Goal: Navigation & Orientation: Understand site structure

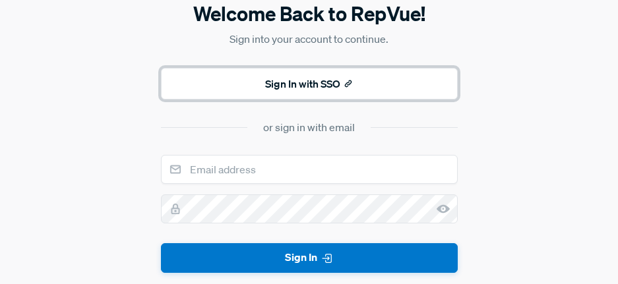
click at [315, 85] on button "Sign In with SSO" at bounding box center [309, 84] width 297 height 32
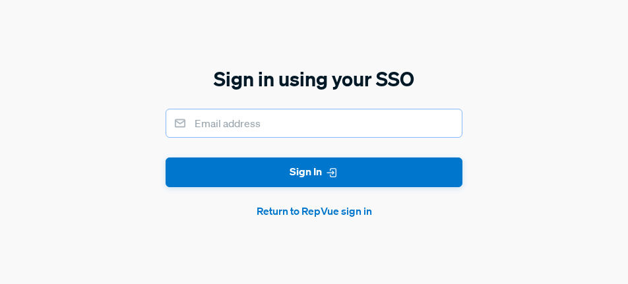
click at [337, 127] on input "email" at bounding box center [314, 123] width 297 height 29
type input "[PERSON_NAME][EMAIL_ADDRESS][PERSON_NAME][DOMAIN_NAME]"
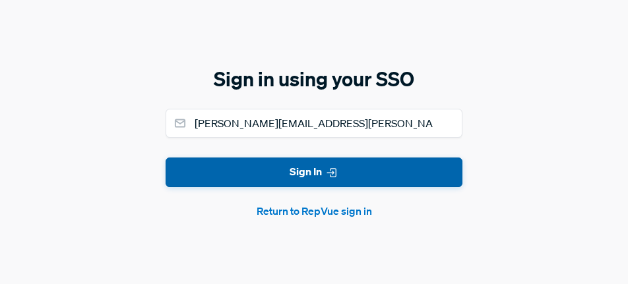
click at [344, 172] on button "Sign In" at bounding box center [314, 173] width 297 height 30
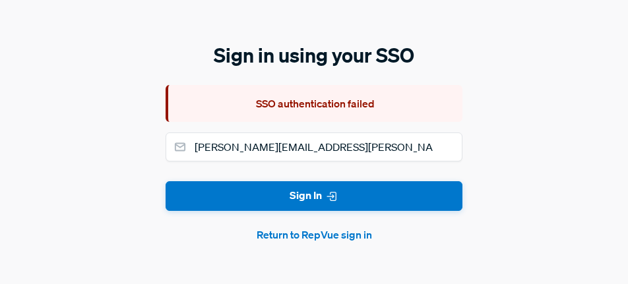
click at [324, 234] on button "Return to RepVue sign in" at bounding box center [314, 235] width 297 height 16
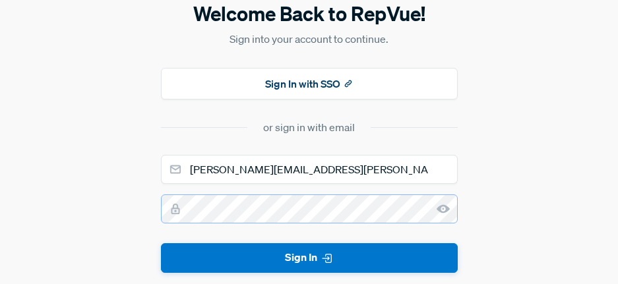
click at [161, 244] on button "Sign In" at bounding box center [309, 259] width 297 height 30
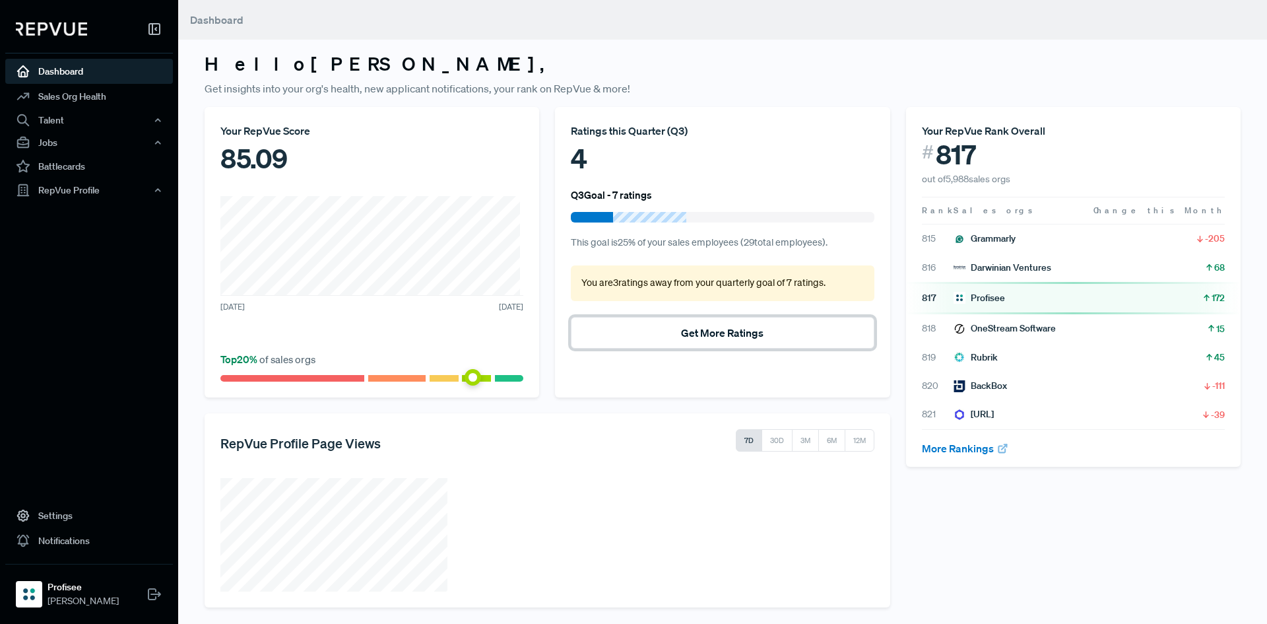
click at [618, 284] on button "Get More Ratings" at bounding box center [722, 333] width 303 height 32
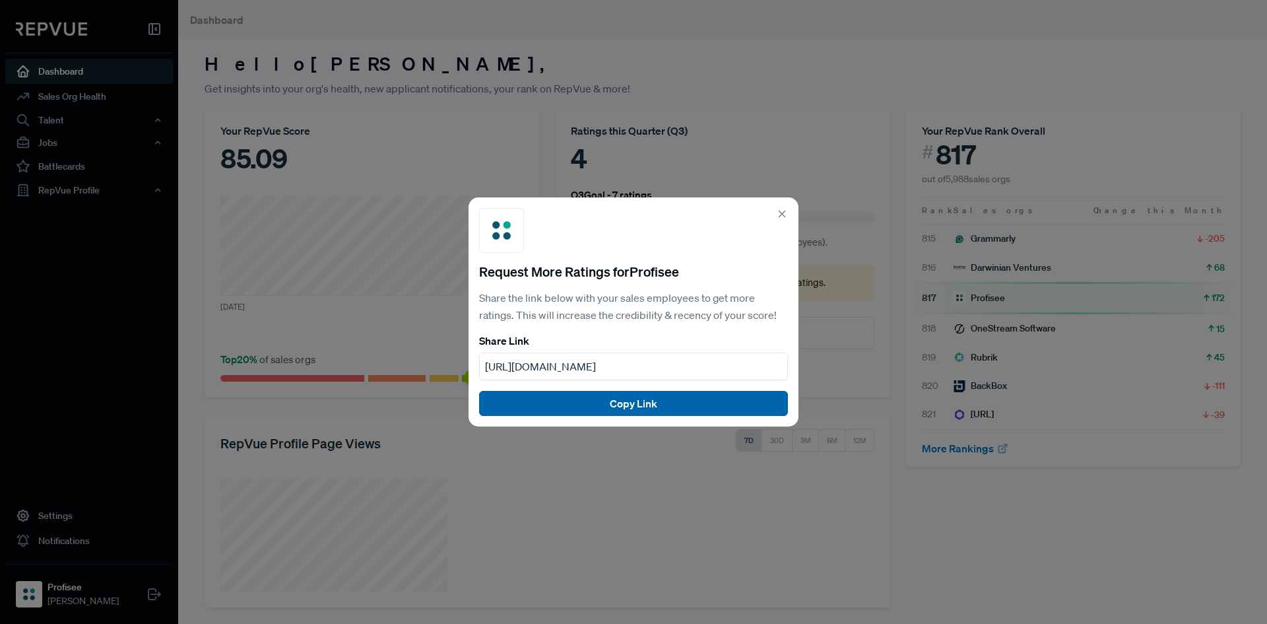
click at [618, 284] on button "Copy Link" at bounding box center [633, 403] width 309 height 25
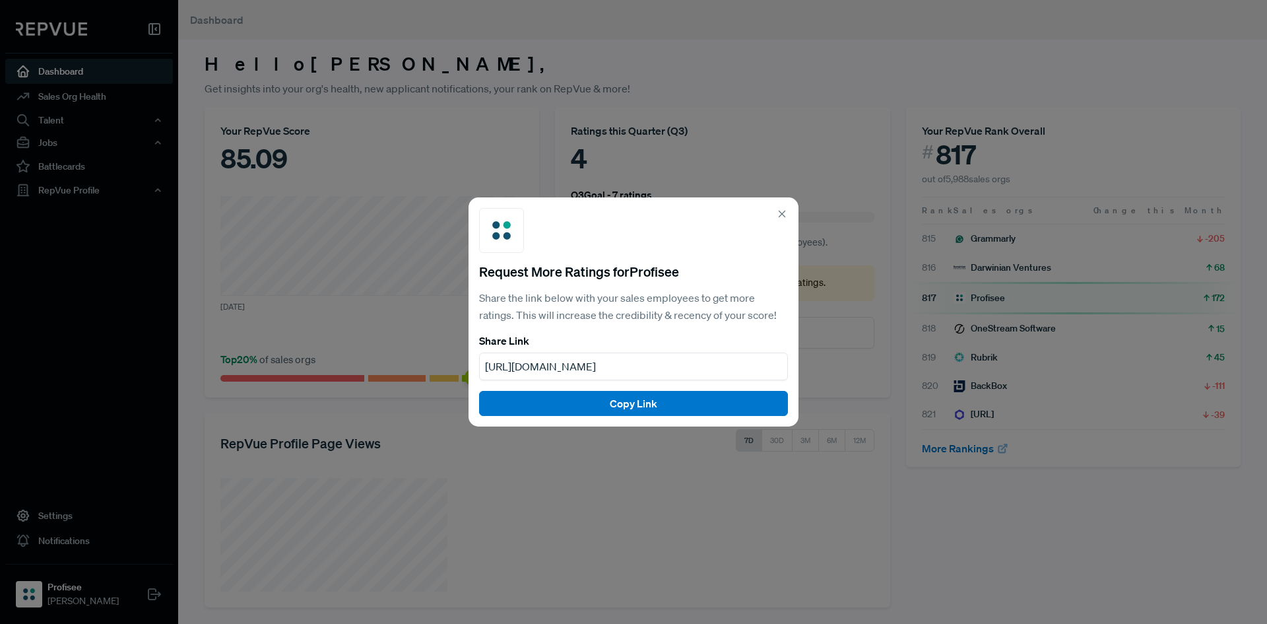
click at [569, 284] on div "Request More Ratings for Profisee Share the link below with your sales employee…" at bounding box center [633, 312] width 1267 height 624
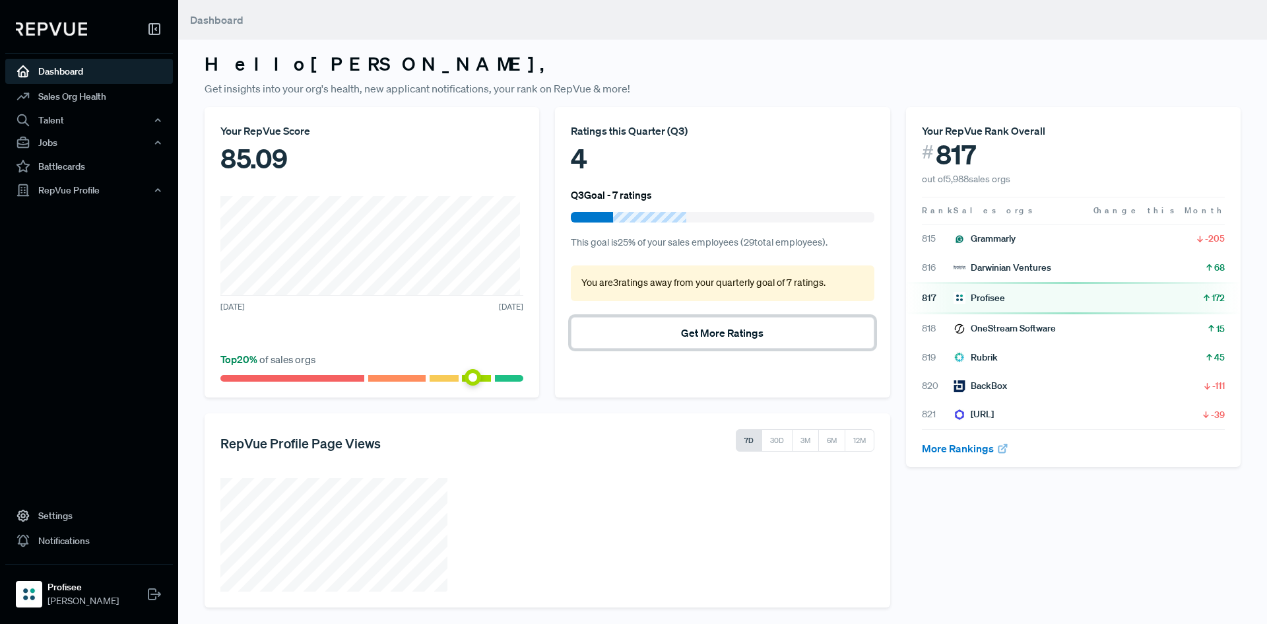
scroll to position [5, 0]
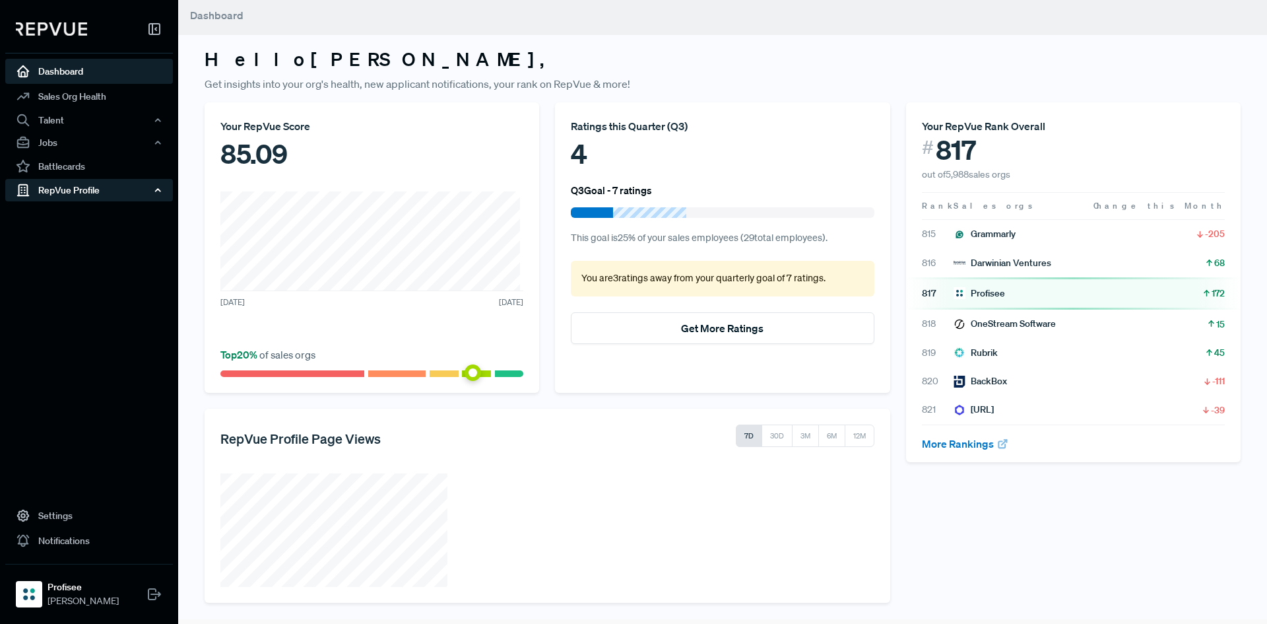
click at [97, 188] on div "RepVue Profile" at bounding box center [89, 190] width 168 height 22
click at [104, 214] on link "Profile Overview" at bounding box center [107, 222] width 168 height 34
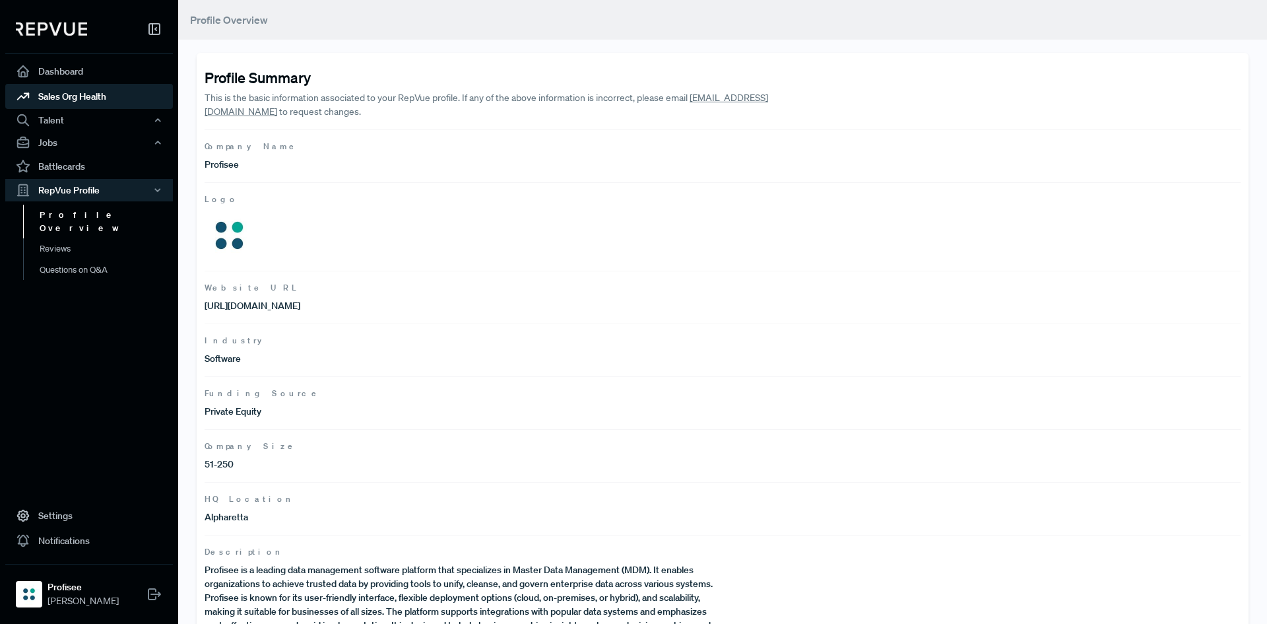
click at [89, 94] on link "Sales Org Health" at bounding box center [89, 96] width 168 height 25
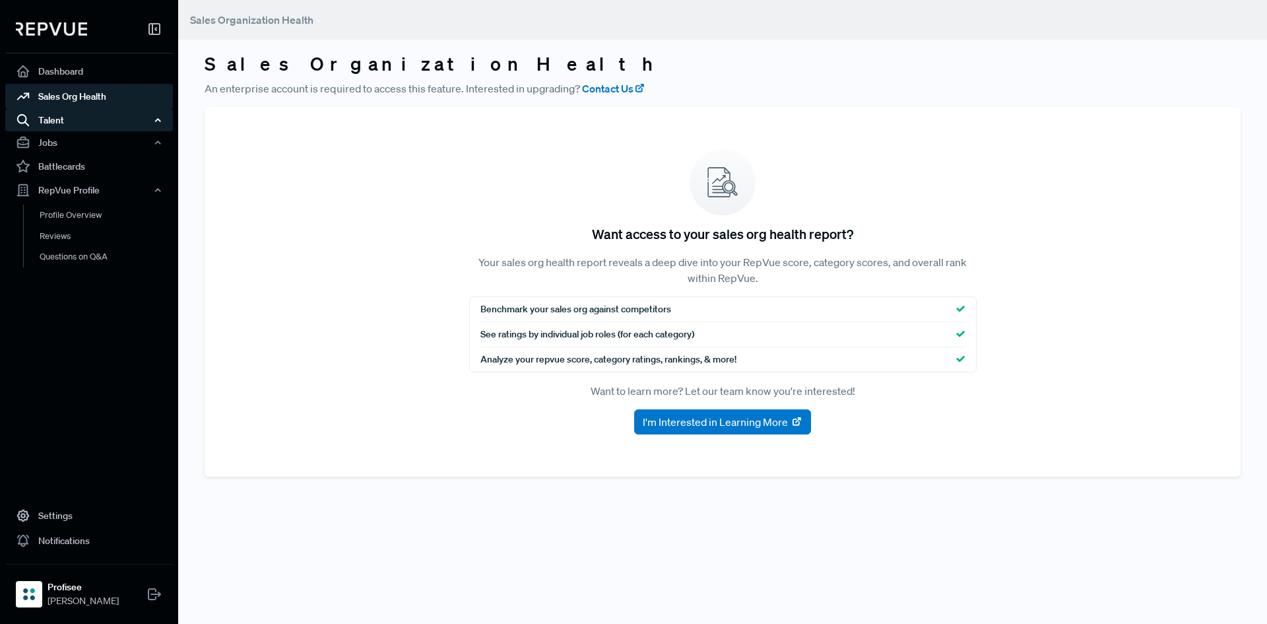
click at [74, 126] on div "Talent" at bounding box center [89, 120] width 168 height 22
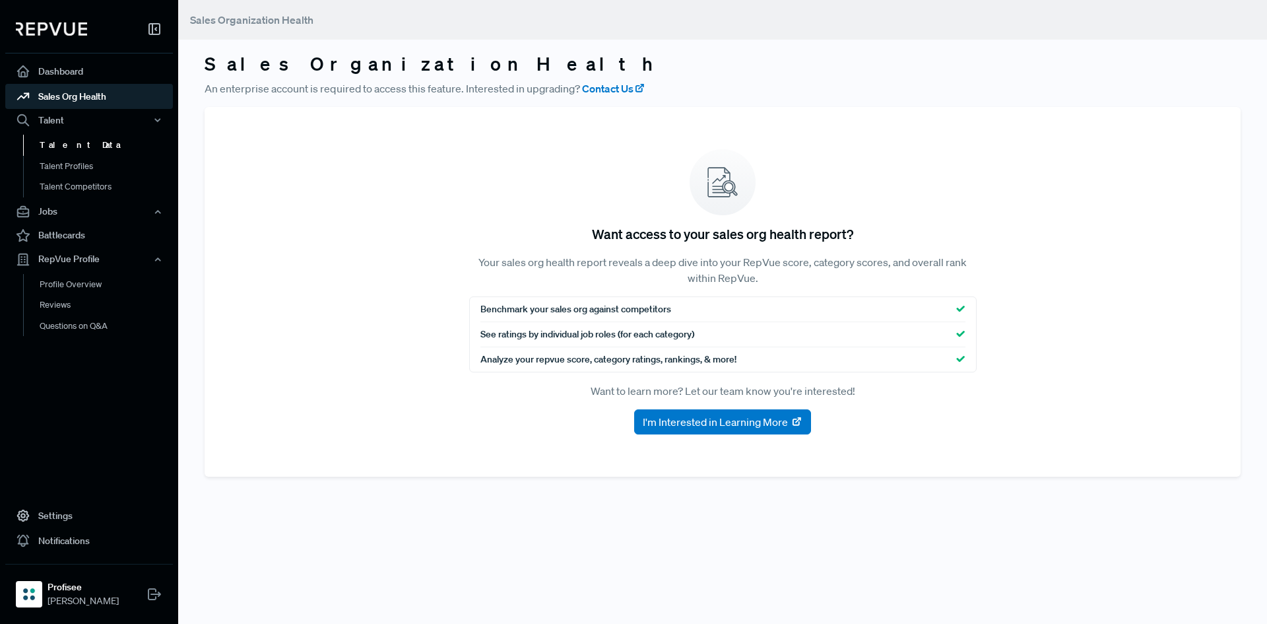
click at [65, 147] on link "Talent Data" at bounding box center [107, 145] width 168 height 21
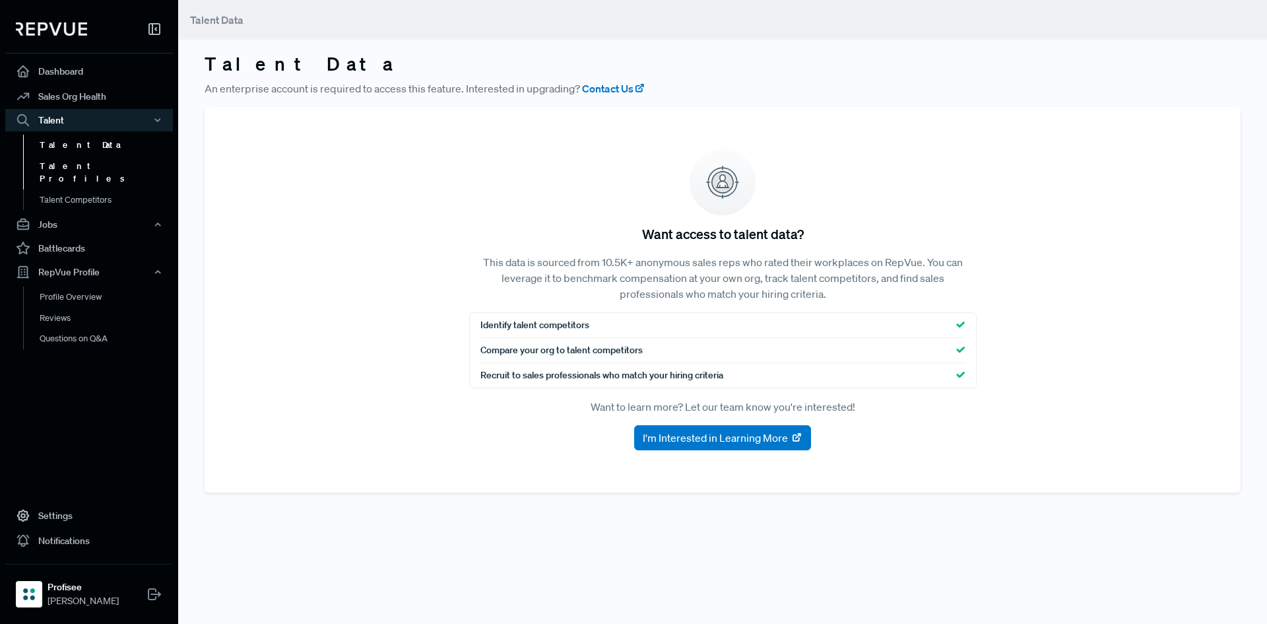
click at [71, 162] on link "Talent Profiles" at bounding box center [107, 173] width 168 height 34
click at [65, 216] on div "Jobs" at bounding box center [89, 224] width 168 height 22
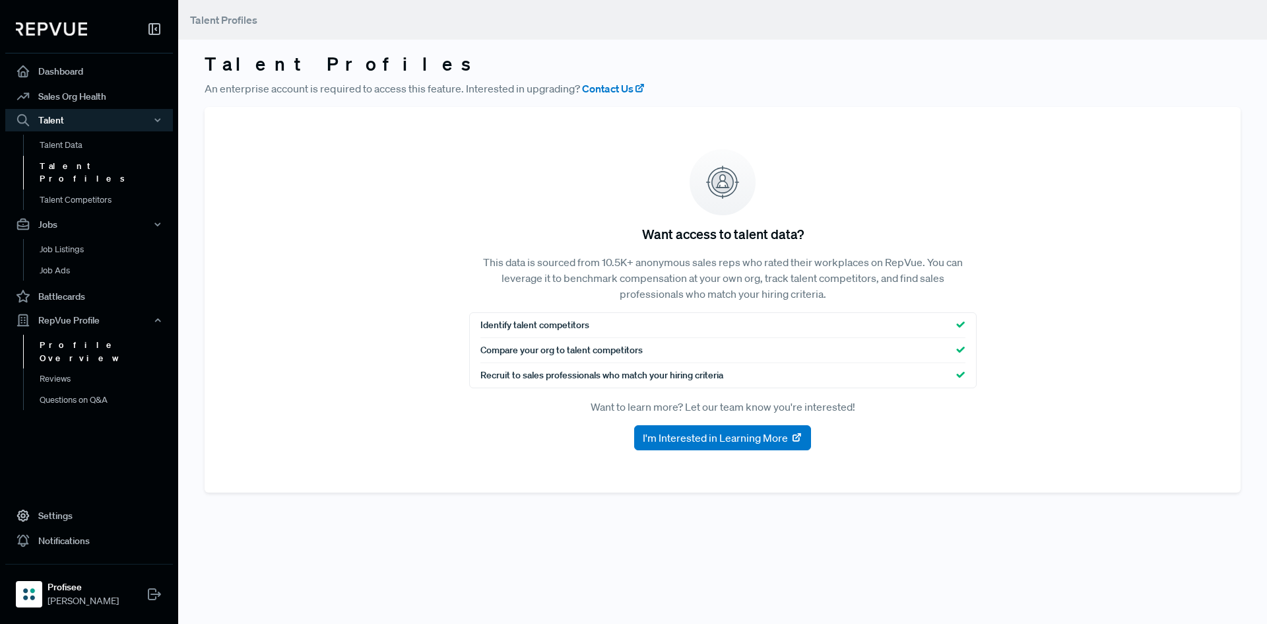
click at [58, 284] on link "Profile Overview" at bounding box center [107, 352] width 168 height 34
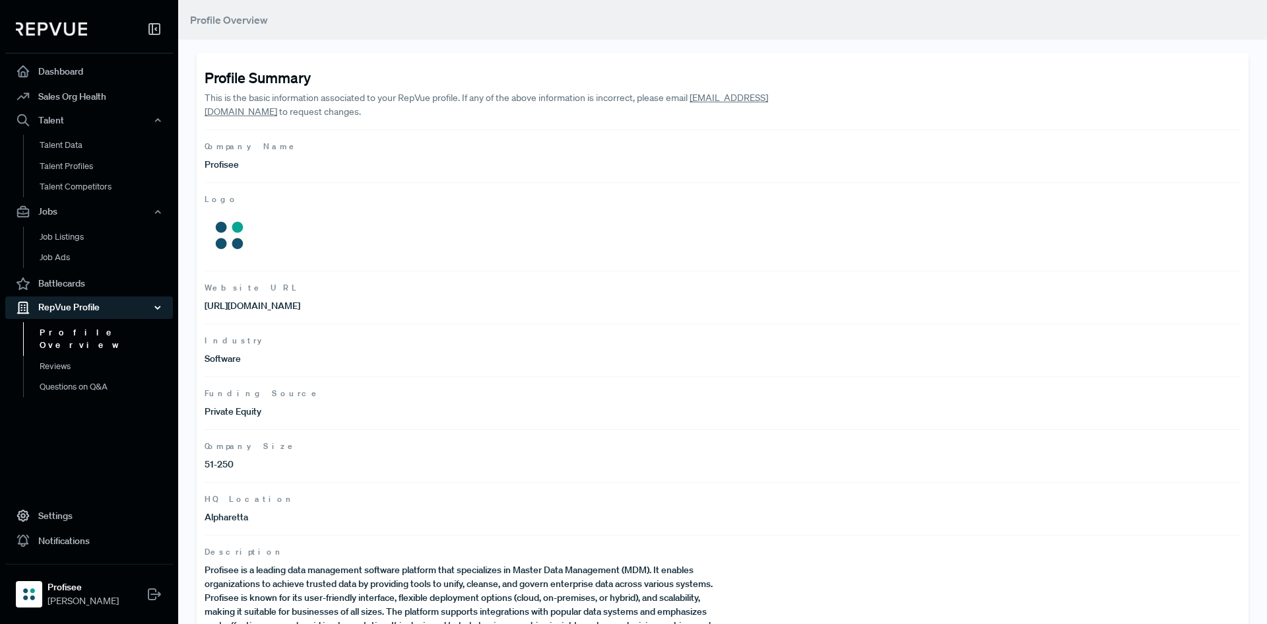
click at [57, 284] on div "RepVue Profile" at bounding box center [89, 307] width 168 height 22
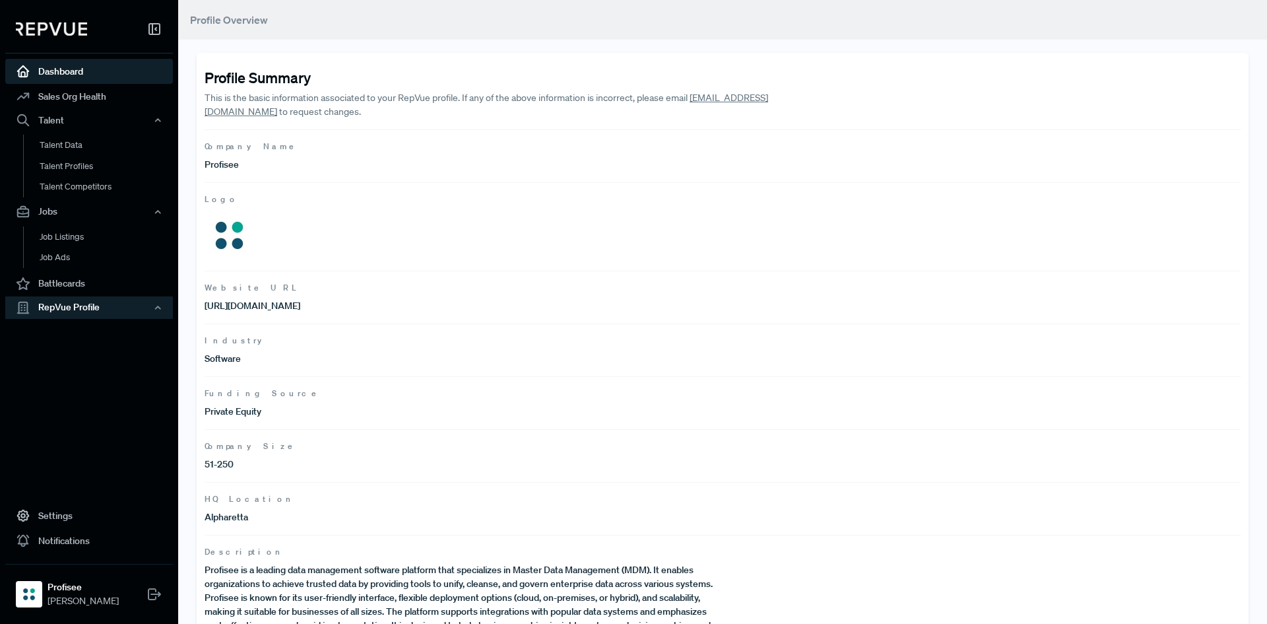
click at [68, 73] on link "Dashboard" at bounding box center [89, 71] width 168 height 25
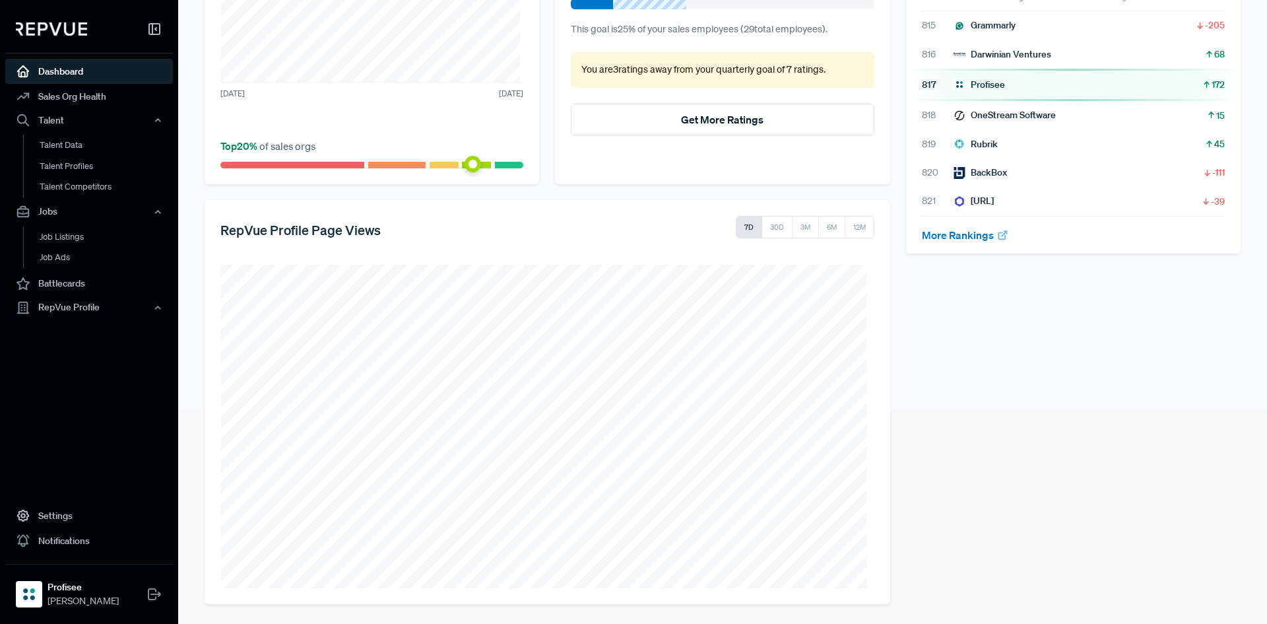
scroll to position [214, 0]
click at [618, 284] on div "Your RepVue Rank Overall # 817 out of 5,988 sales orgs Rank Sales orgs Change t…" at bounding box center [1073, 247] width 350 height 710
